Goal: Information Seeking & Learning: Learn about a topic

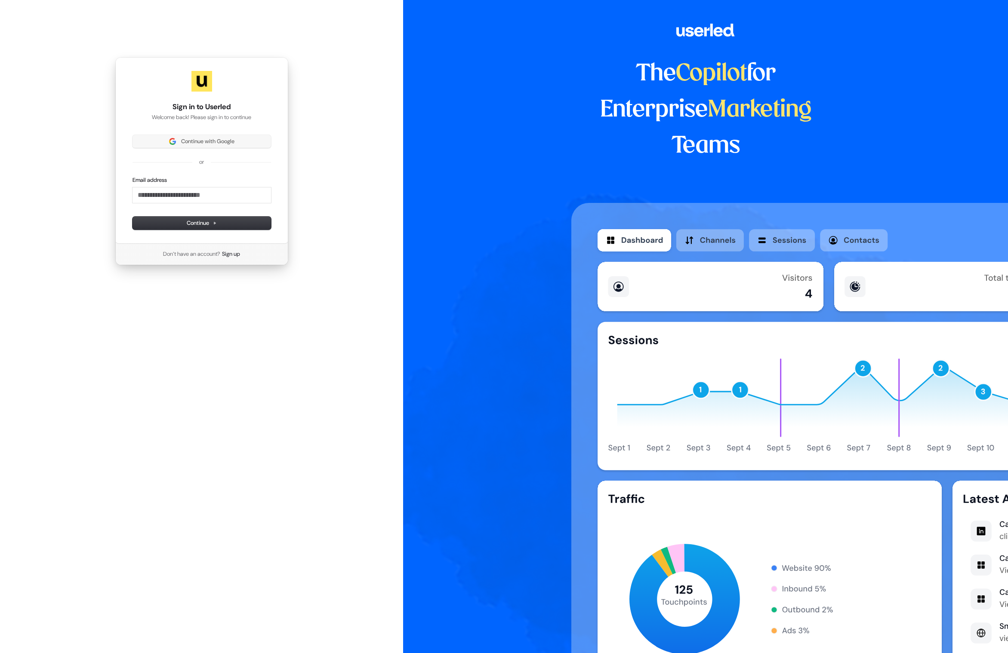
click at [234, 142] on span "Continue with Google" at bounding box center [207, 142] width 53 height 8
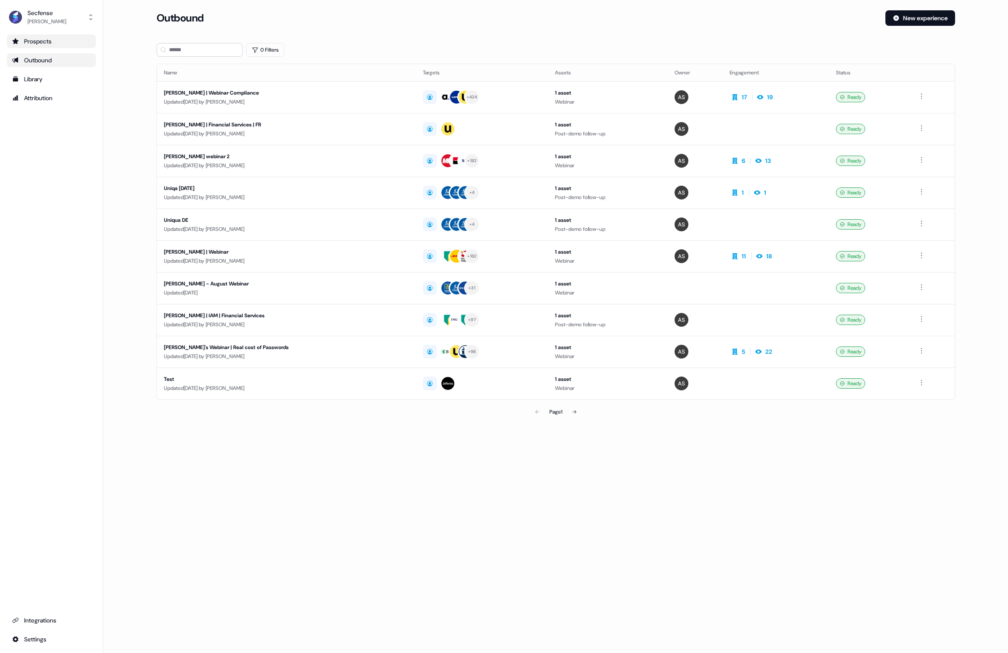
click at [43, 40] on div "Prospects" at bounding box center [51, 41] width 79 height 9
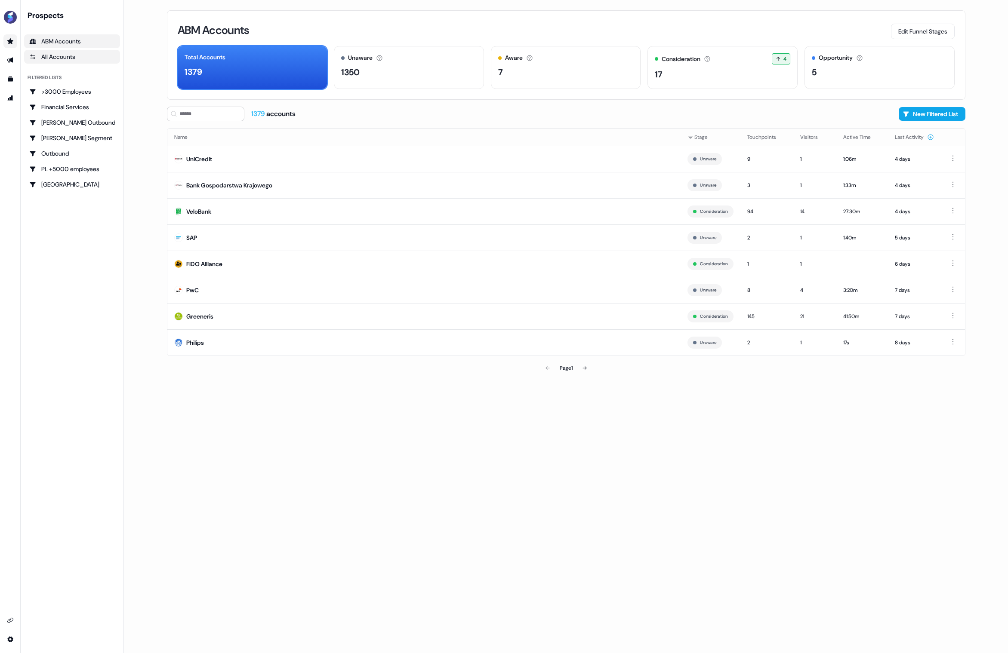
click at [65, 58] on div "All Accounts" at bounding box center [72, 56] width 86 height 9
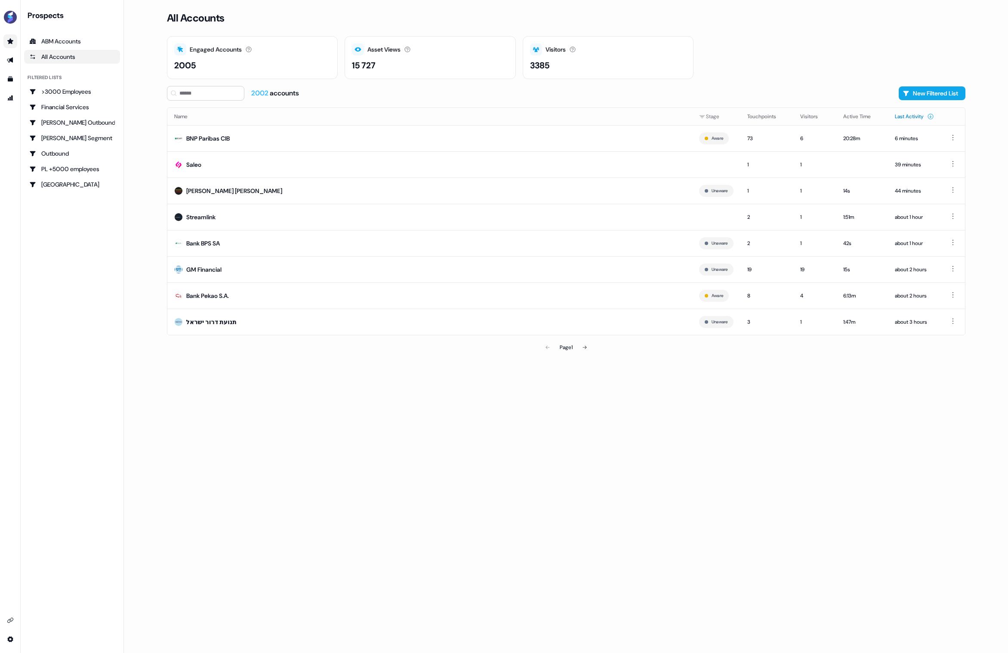
click at [911, 117] on button "Last Activity" at bounding box center [914, 116] width 39 height 15
click at [915, 117] on button "Last Activity" at bounding box center [914, 116] width 39 height 15
click at [228, 140] on div "BNP Paribas CIB" at bounding box center [207, 138] width 43 height 9
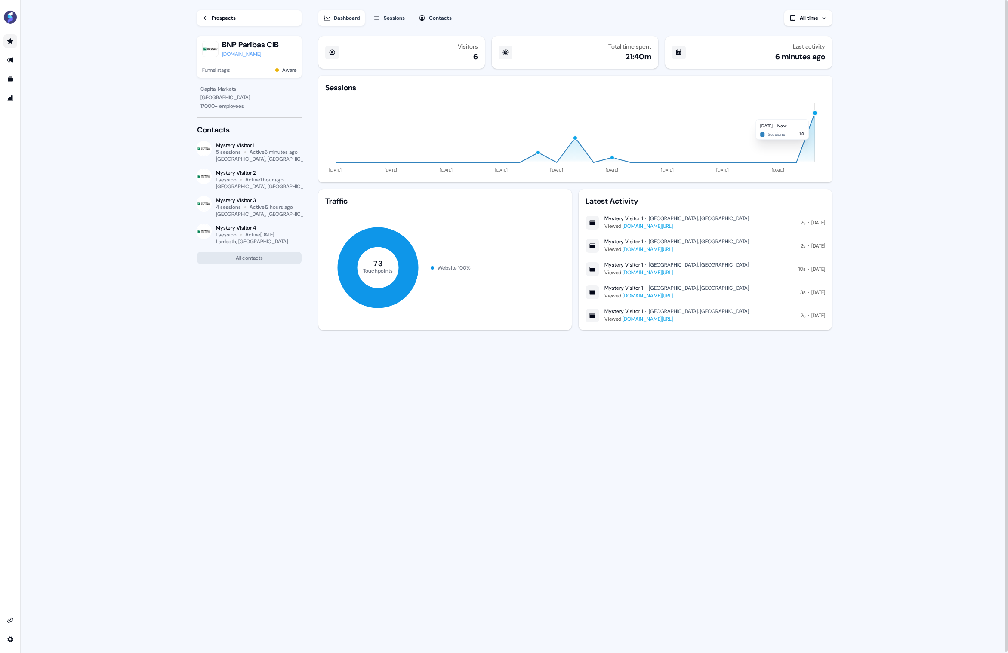
click at [814, 115] on div "button" at bounding box center [814, 113] width 6 height 6
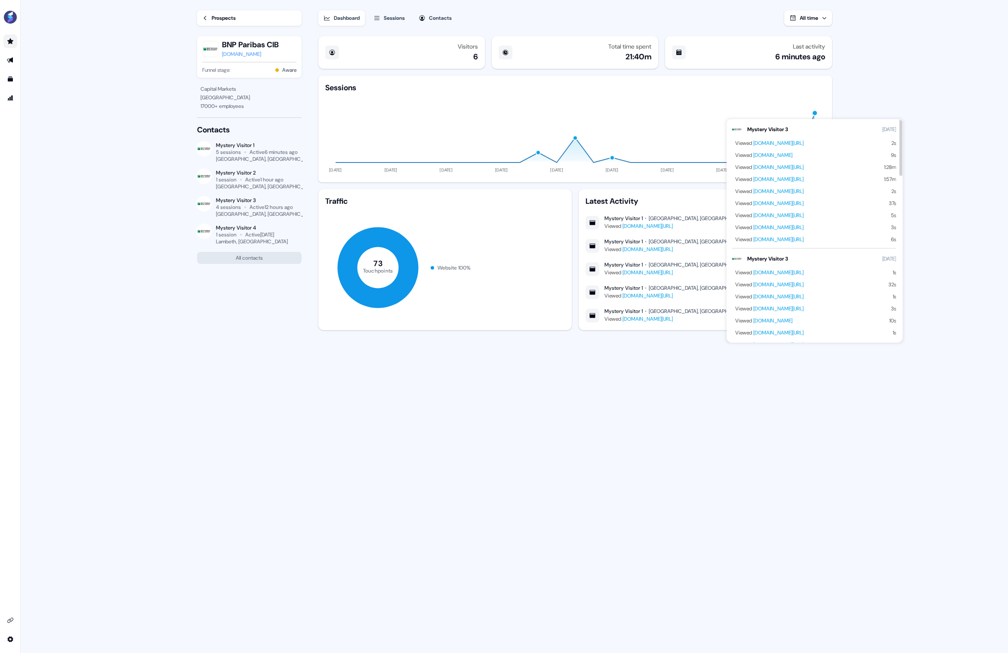
click at [804, 284] on link "[DOMAIN_NAME][URL]" at bounding box center [778, 284] width 50 height 7
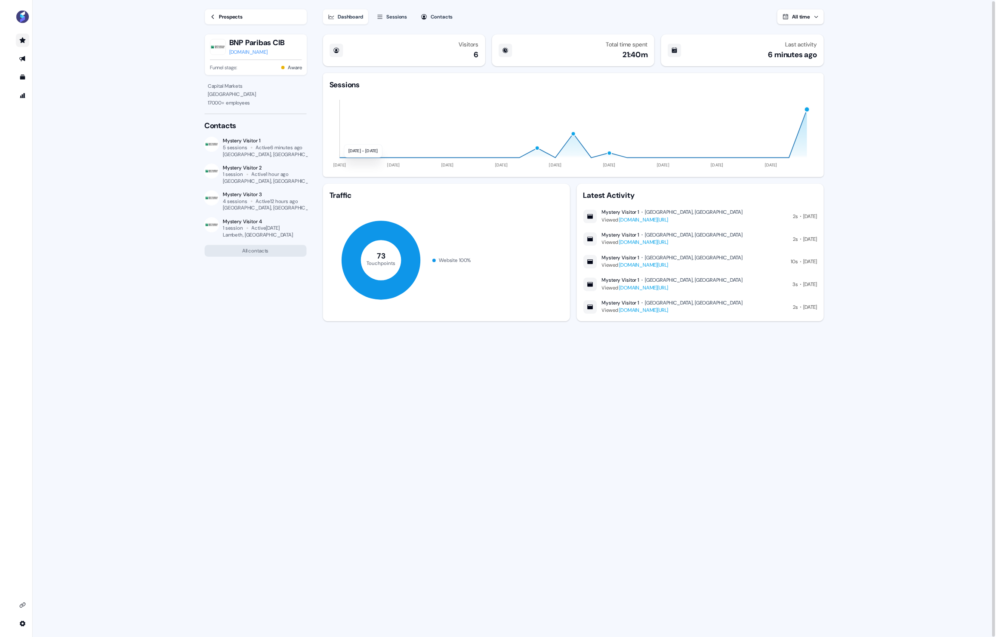
scroll to position [1, 0]
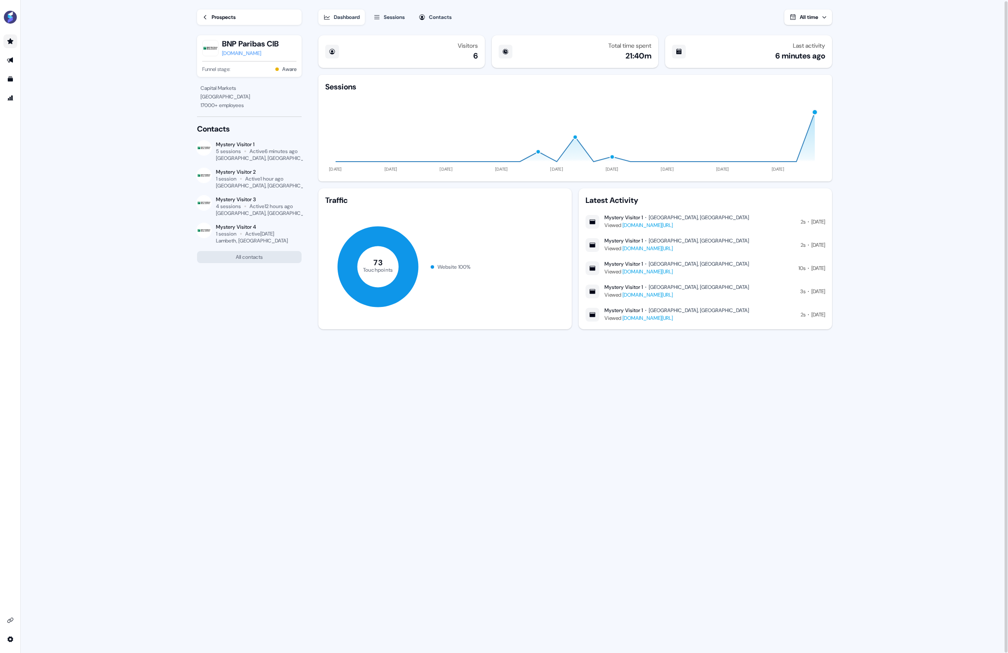
click at [813, 111] on div "button" at bounding box center [814, 112] width 6 height 6
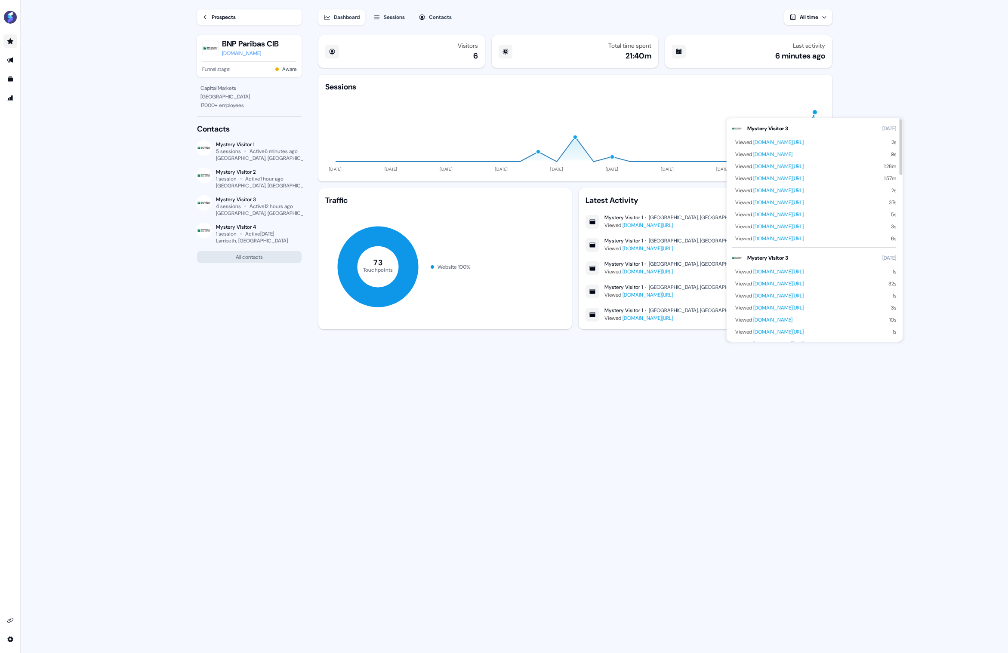
click at [804, 179] on link "[DOMAIN_NAME][URL]" at bounding box center [778, 178] width 50 height 7
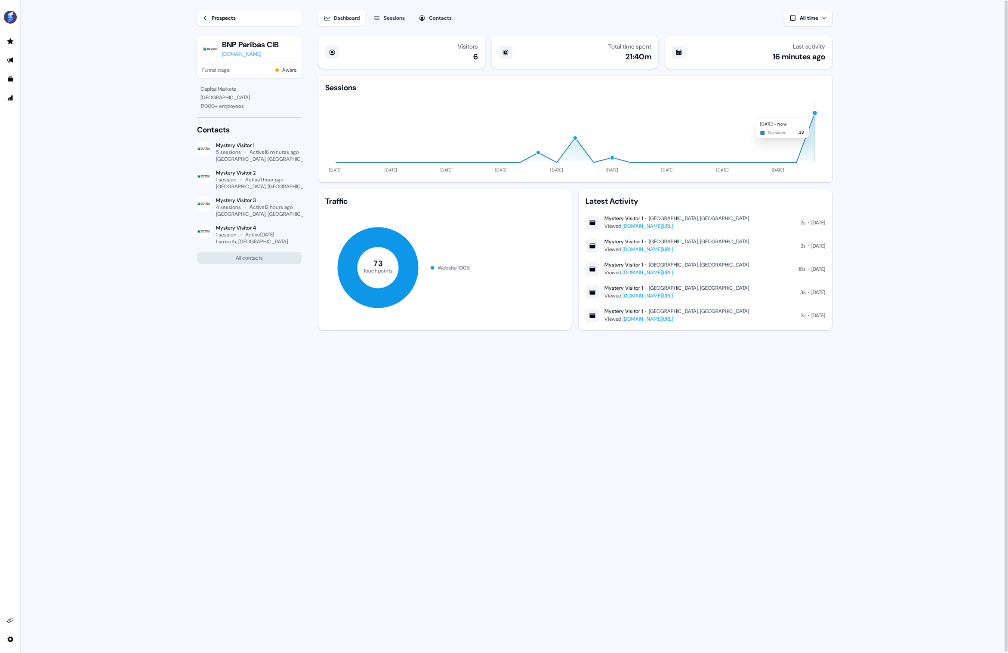
click at [814, 113] on div "button" at bounding box center [814, 113] width 6 height 6
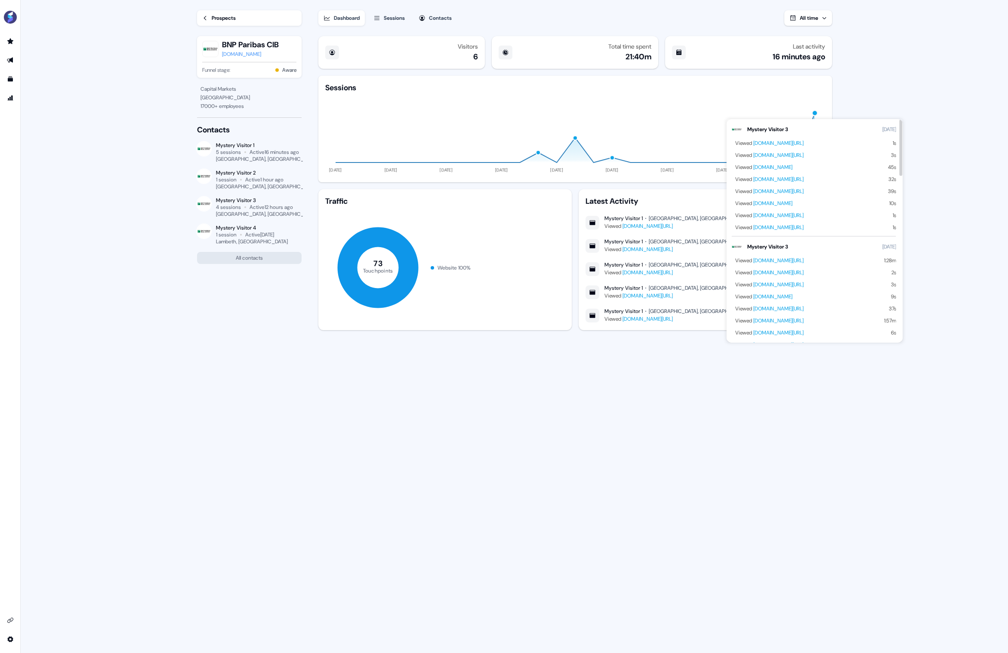
drag, startPoint x: 825, startPoint y: 260, endPoint x: 825, endPoint y: 244, distance: 16.3
click at [804, 260] on link "secfense.com/webinars/eic2025-bnp-paribas-passkeys" at bounding box center [778, 260] width 50 height 7
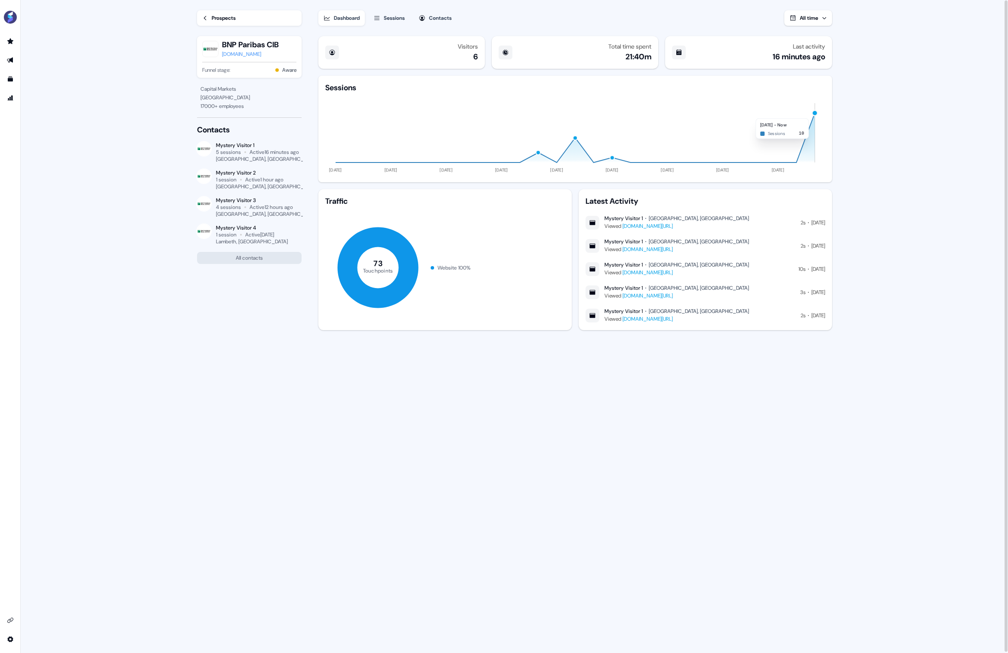
click at [814, 114] on div "button" at bounding box center [814, 113] width 6 height 6
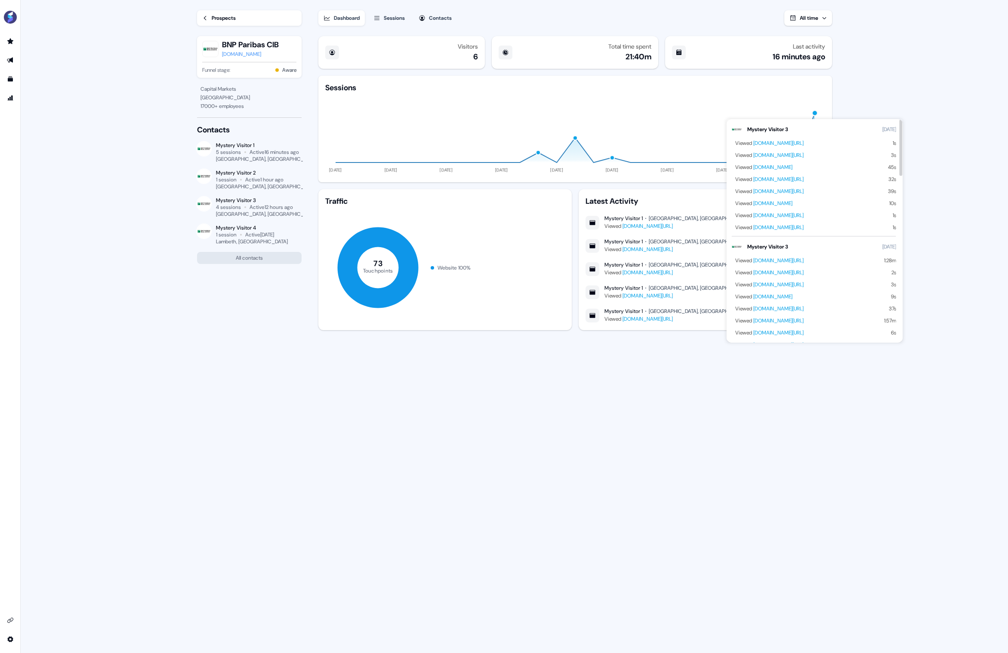
drag, startPoint x: 839, startPoint y: 320, endPoint x: 839, endPoint y: 305, distance: 15.9
click at [804, 321] on link "[DOMAIN_NAME][URL]" at bounding box center [778, 320] width 50 height 7
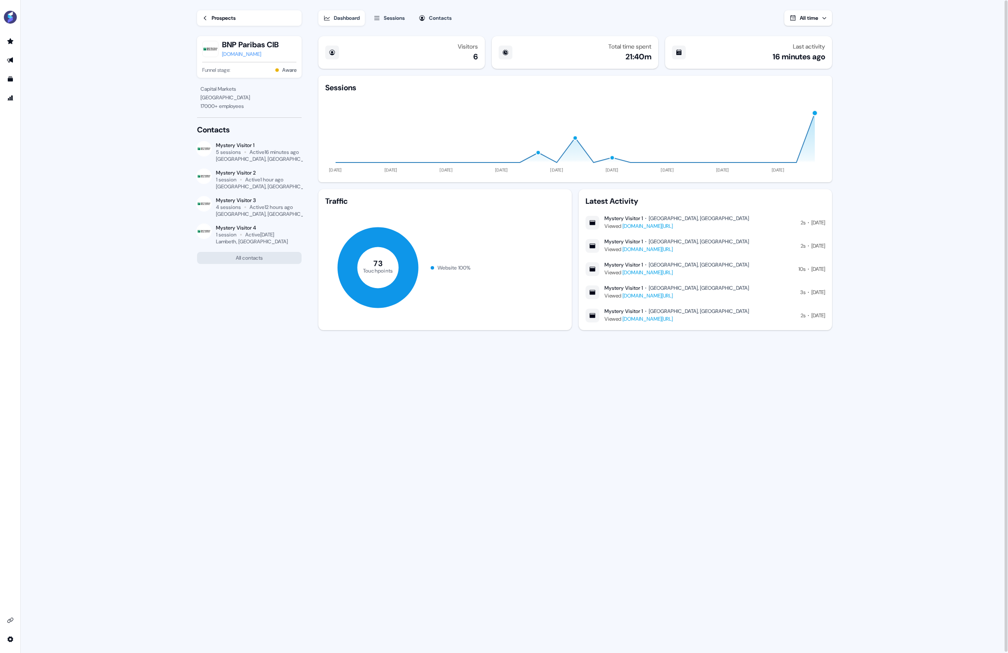
click at [814, 115] on div "button" at bounding box center [814, 113] width 6 height 6
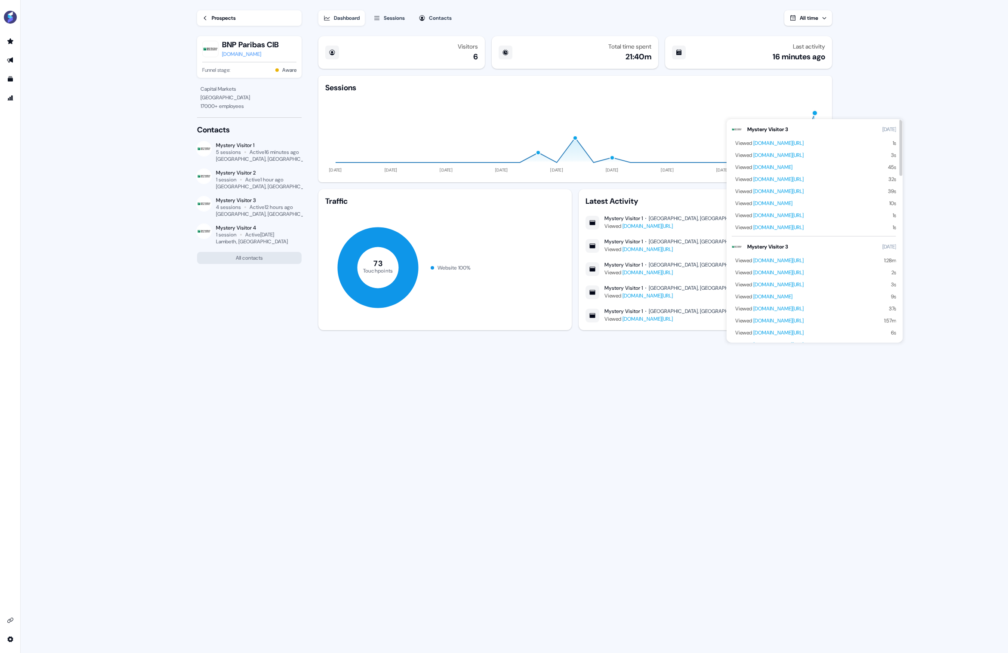
click at [804, 334] on link "[DOMAIN_NAME][URL]" at bounding box center [778, 333] width 50 height 7
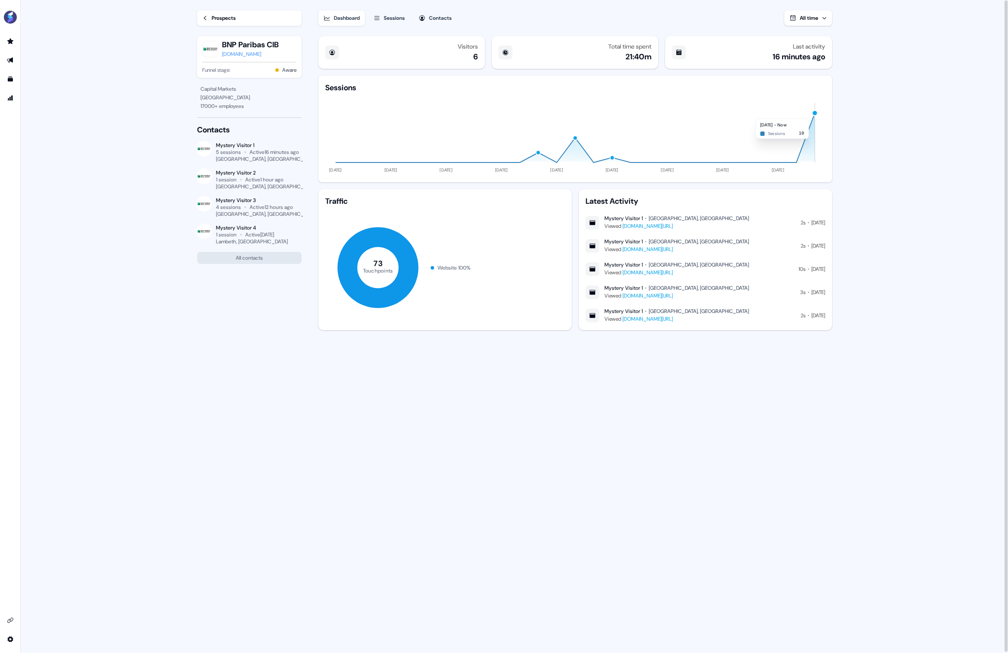
click at [815, 114] on div "button" at bounding box center [814, 113] width 6 height 6
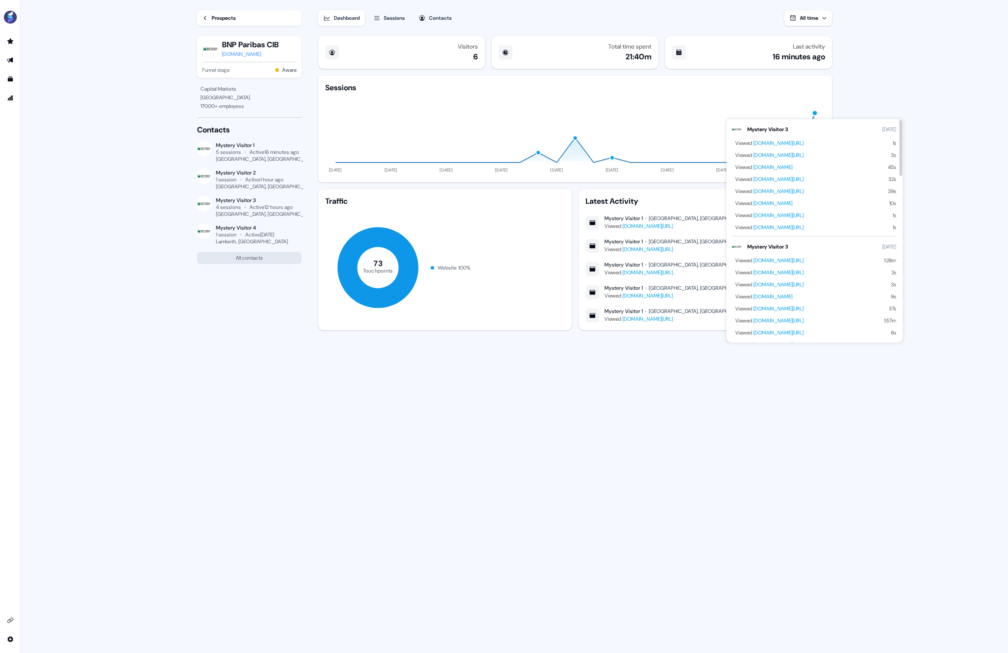
click at [804, 261] on link "[DOMAIN_NAME][URL]" at bounding box center [778, 260] width 50 height 7
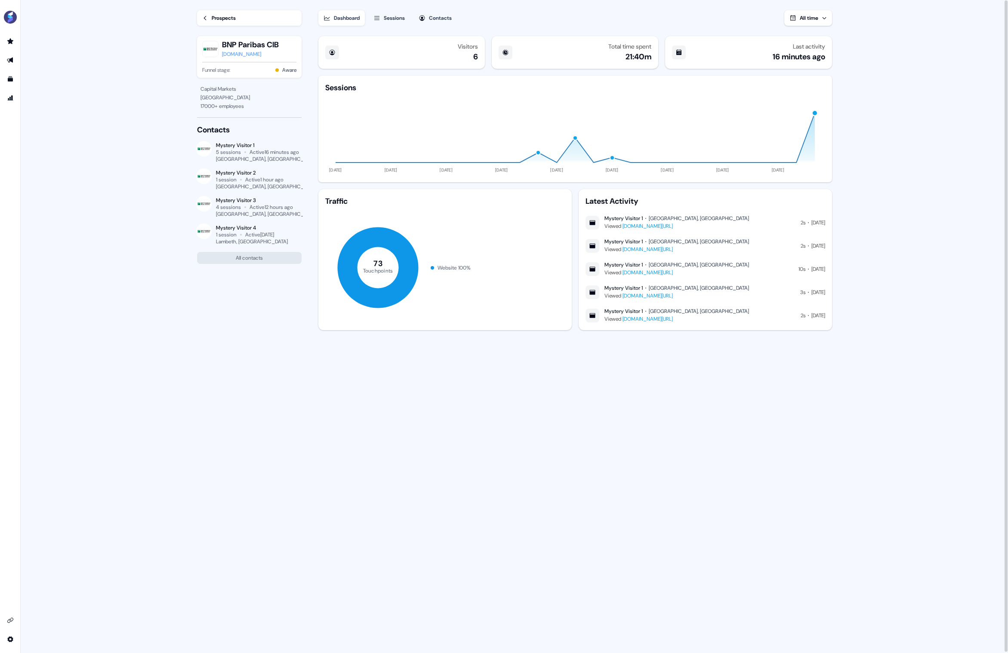
click at [813, 114] on div "button" at bounding box center [814, 113] width 6 height 6
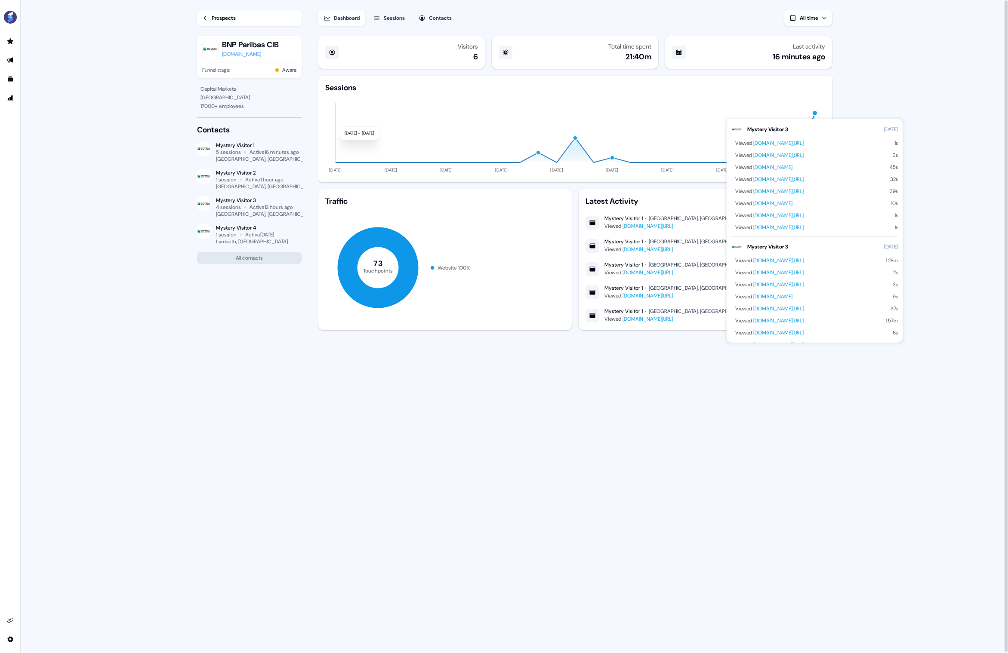
click at [742, 381] on div "Visitors 6 Total time spent 21:40m Last activity 16 minutes ago Sessions 26 Mar…" at bounding box center [575, 344] width 516 height 622
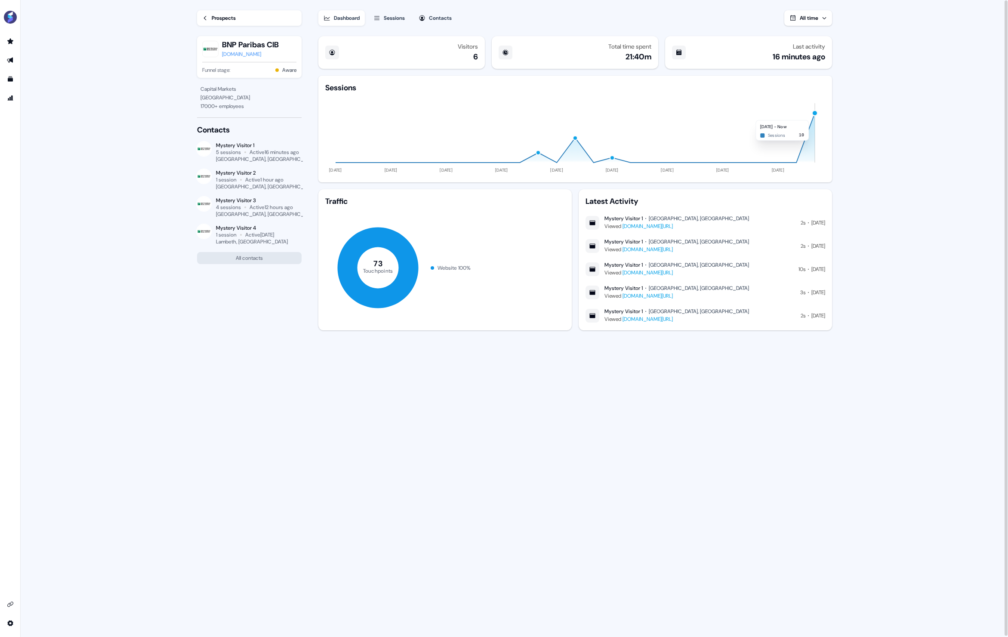
click at [815, 114] on foreignobject at bounding box center [815, 113] width 0 height 0
click at [814, 113] on div "button" at bounding box center [814, 113] width 6 height 6
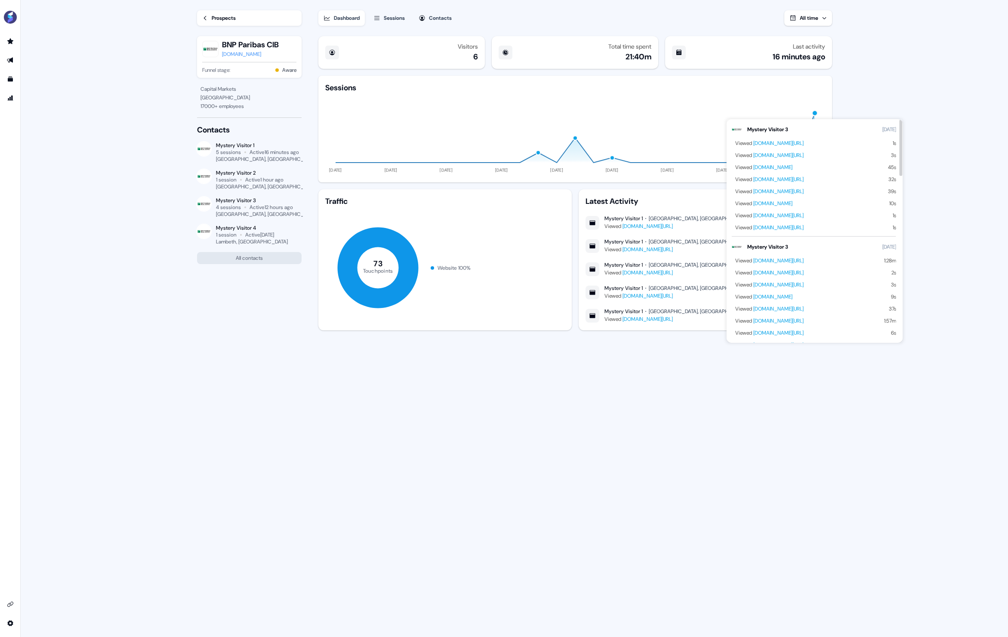
click at [804, 334] on link "[DOMAIN_NAME][URL]" at bounding box center [778, 333] width 50 height 7
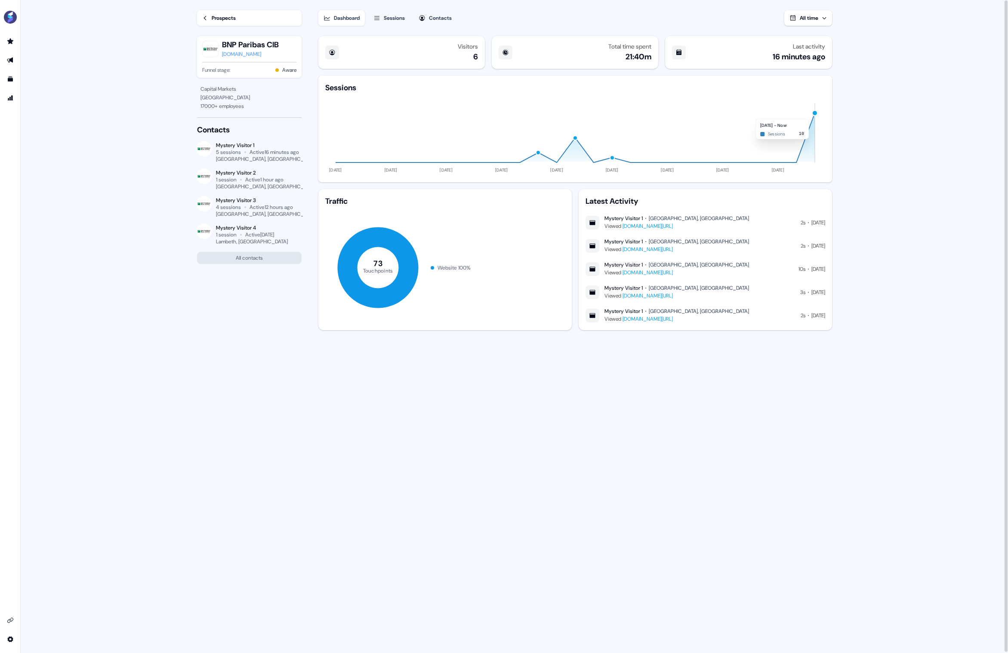
click at [814, 114] on div "button" at bounding box center [814, 113] width 6 height 6
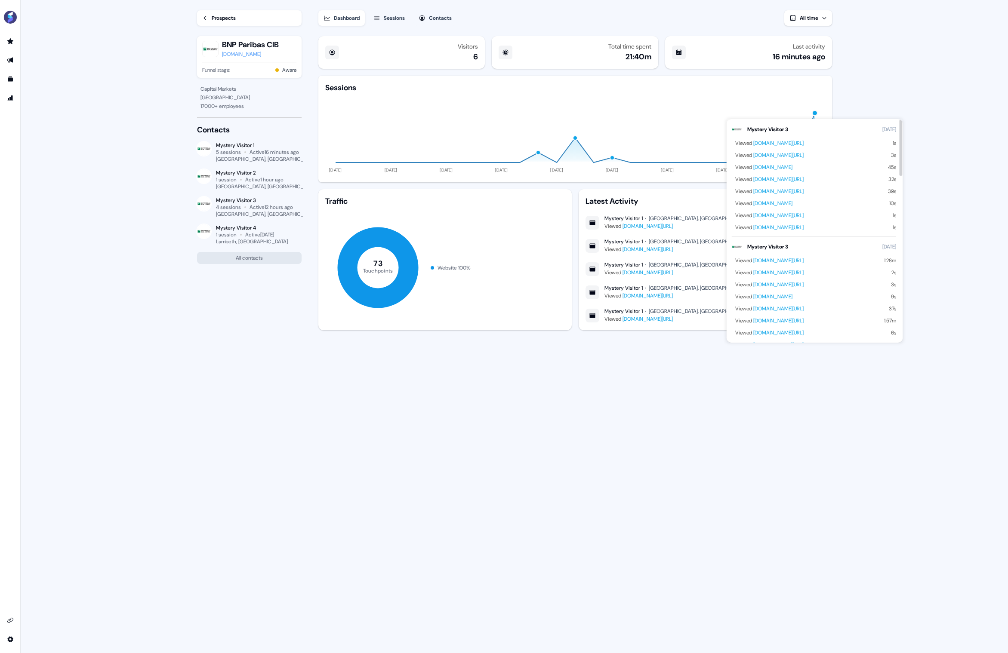
click at [804, 155] on link "[DOMAIN_NAME][URL]" at bounding box center [778, 155] width 50 height 7
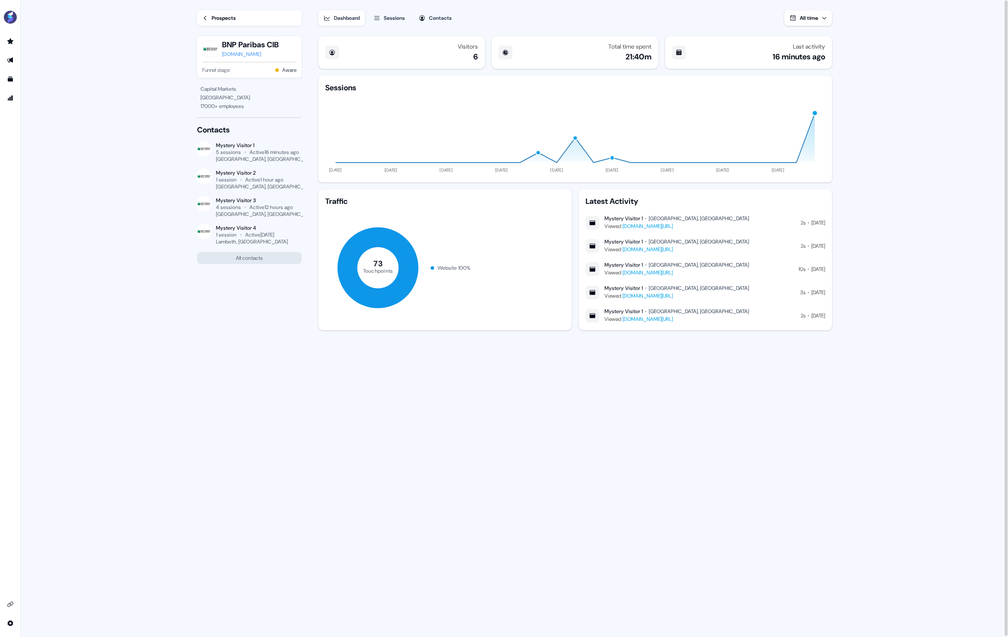
click at [815, 114] on div "button" at bounding box center [814, 113] width 6 height 6
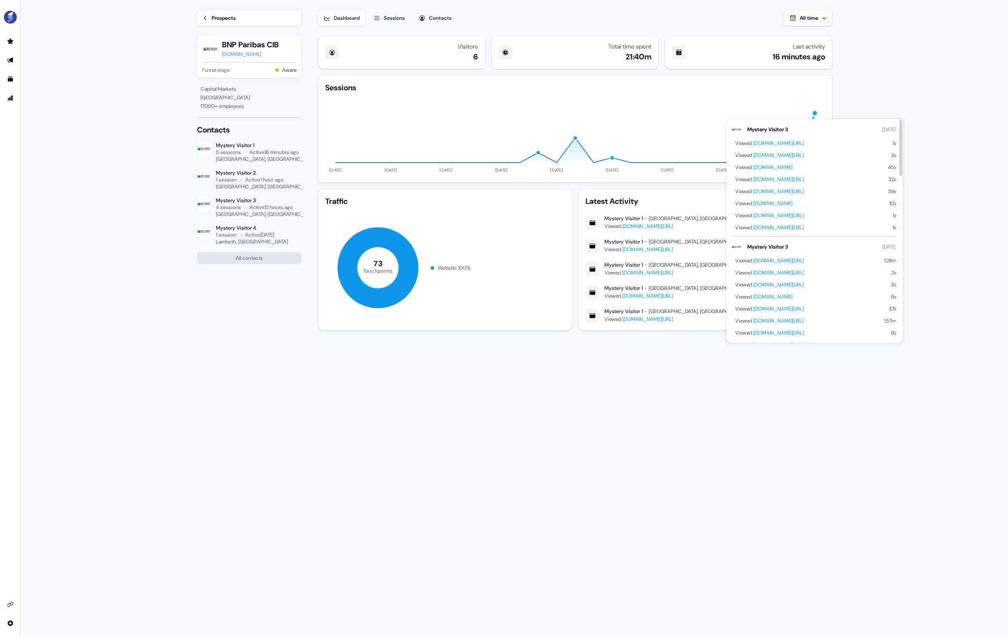
click at [804, 180] on link "[DOMAIN_NAME][URL]" at bounding box center [778, 179] width 50 height 7
click at [804, 260] on link "[DOMAIN_NAME][URL]" at bounding box center [778, 260] width 50 height 7
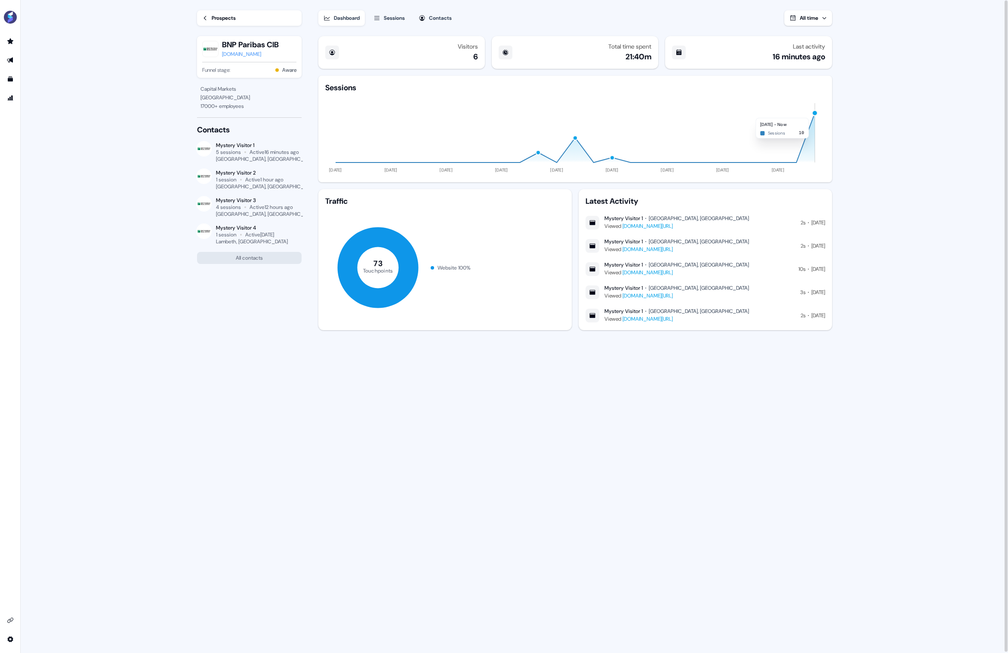
click at [813, 114] on div "button" at bounding box center [814, 113] width 6 height 6
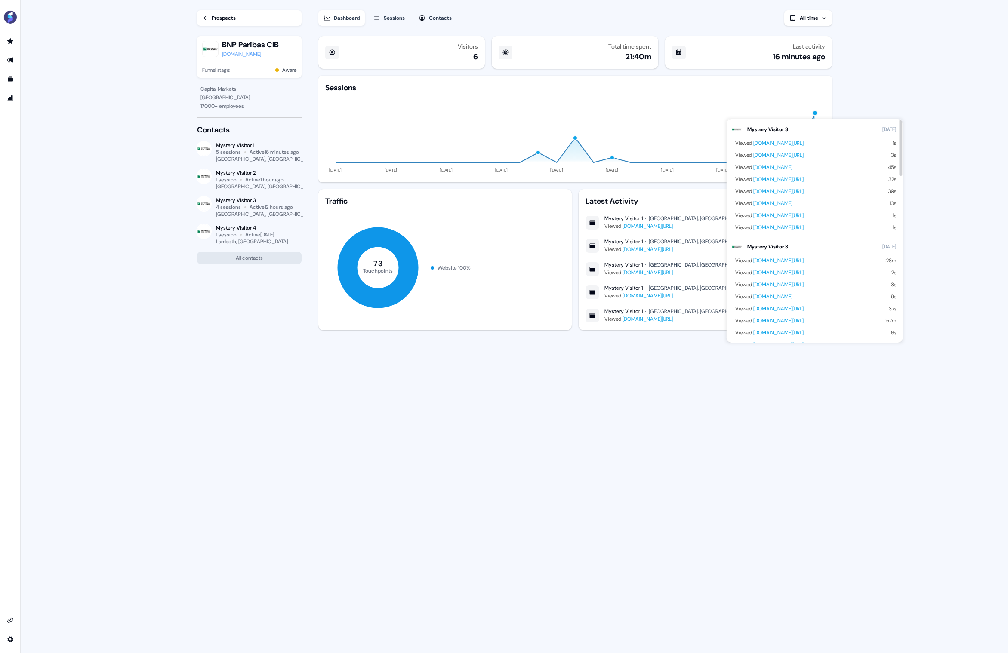
click at [804, 309] on link "[DOMAIN_NAME][URL]" at bounding box center [778, 308] width 50 height 7
